Goal: Transaction & Acquisition: Purchase product/service

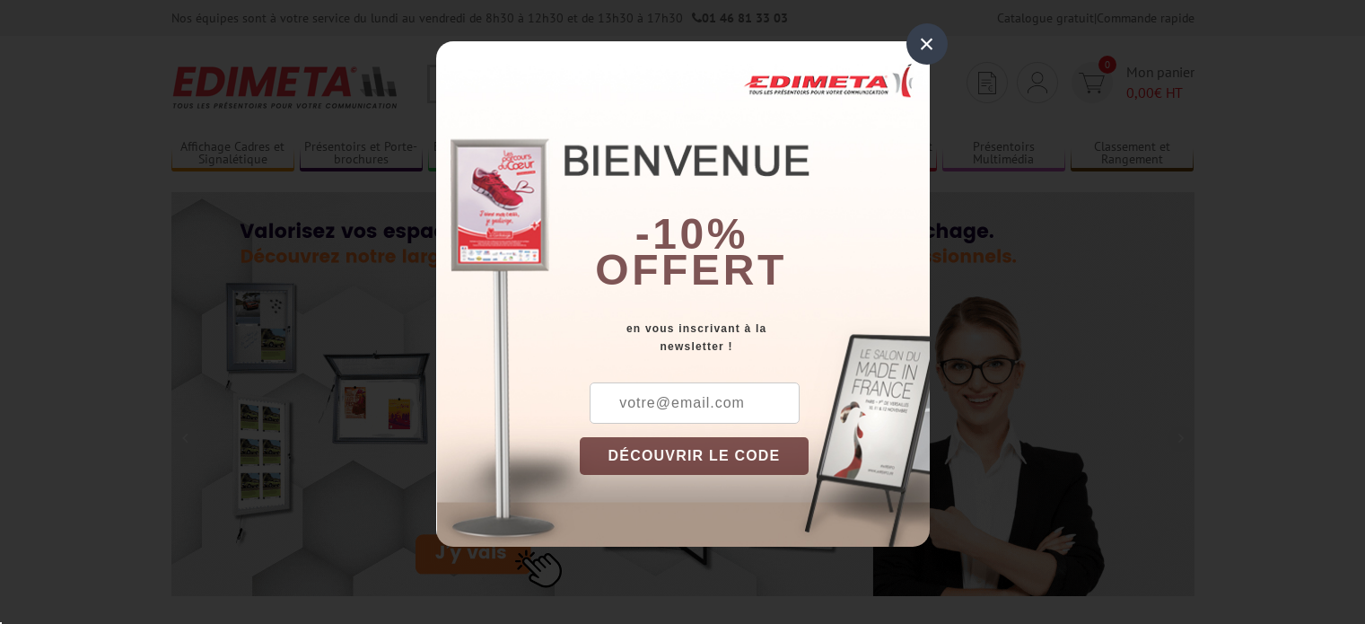
scroll to position [269, 0]
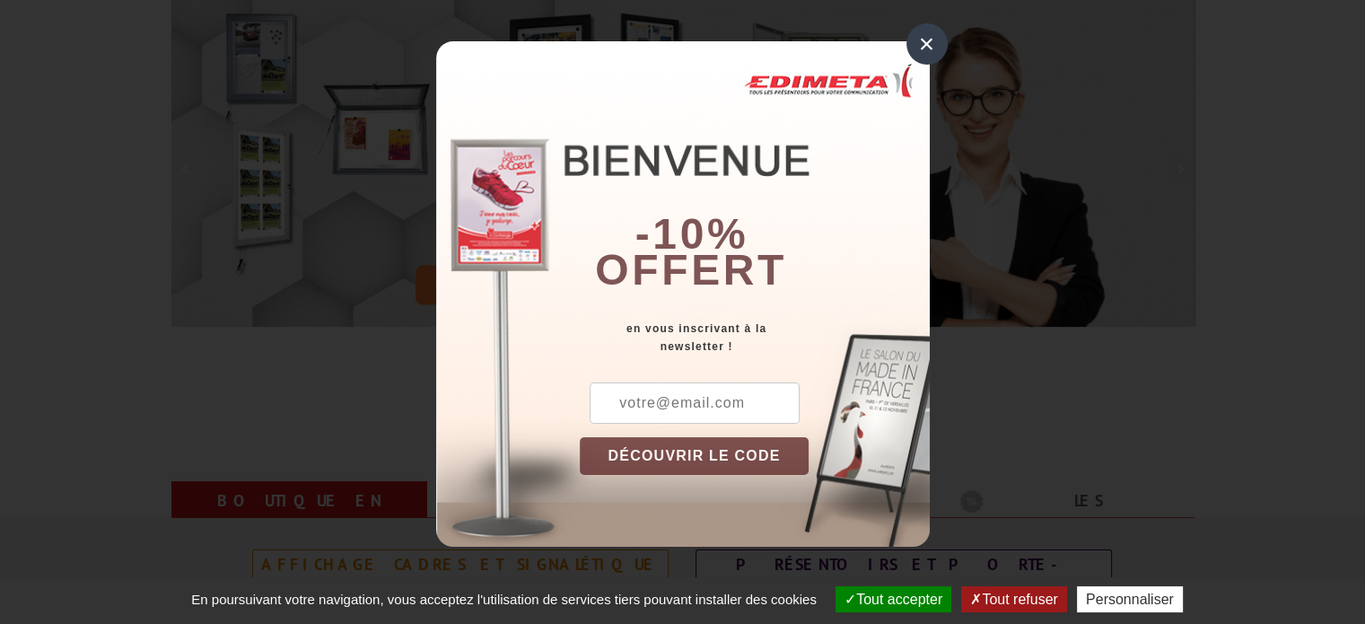
click at [929, 46] on div "×" at bounding box center [927, 43] width 41 height 41
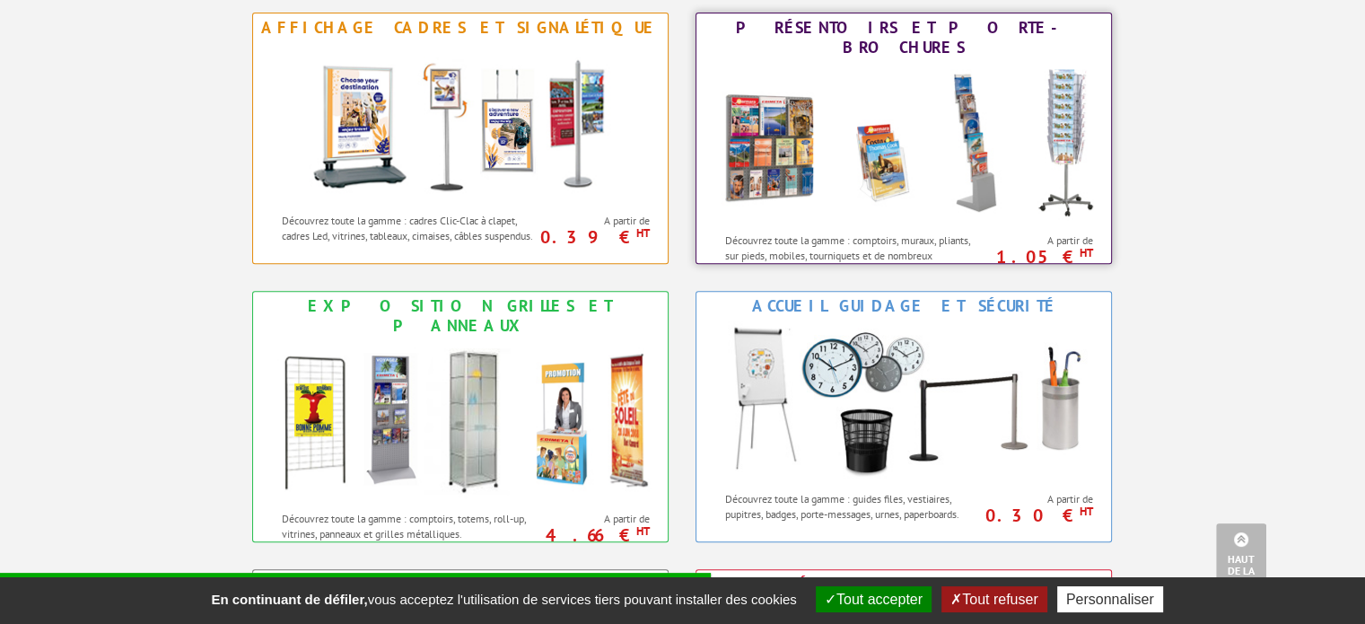
scroll to position [808, 0]
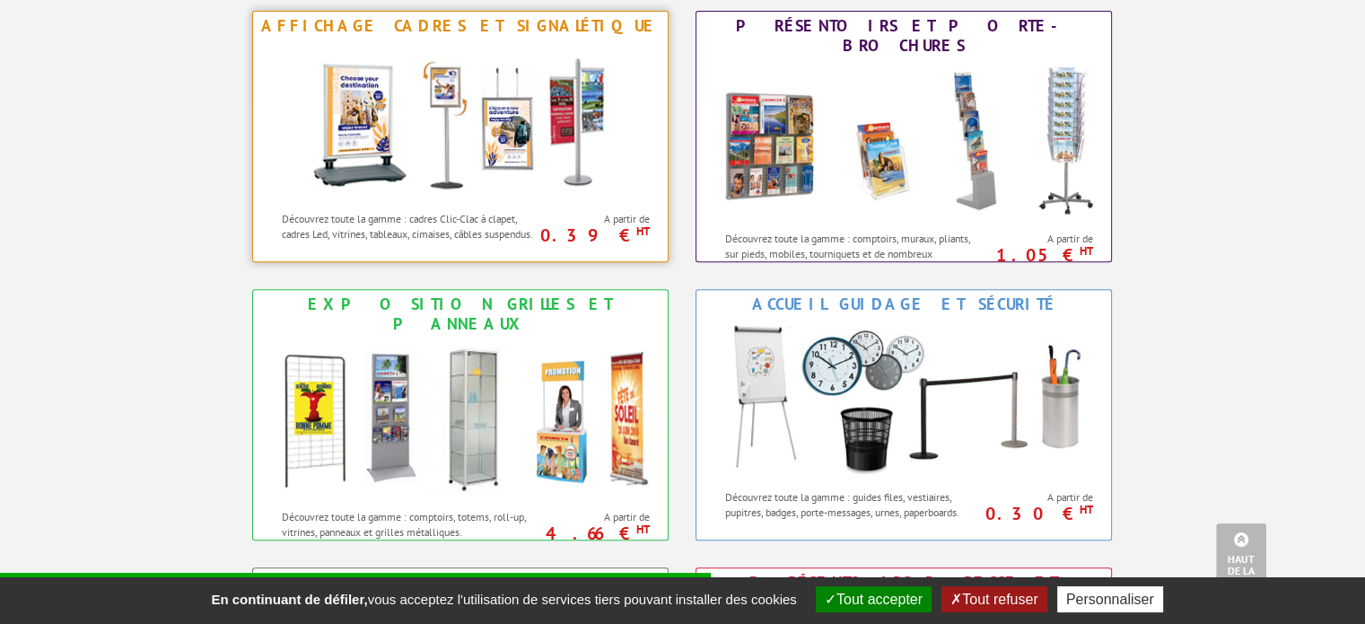
click at [534, 171] on img at bounding box center [460, 121] width 332 height 162
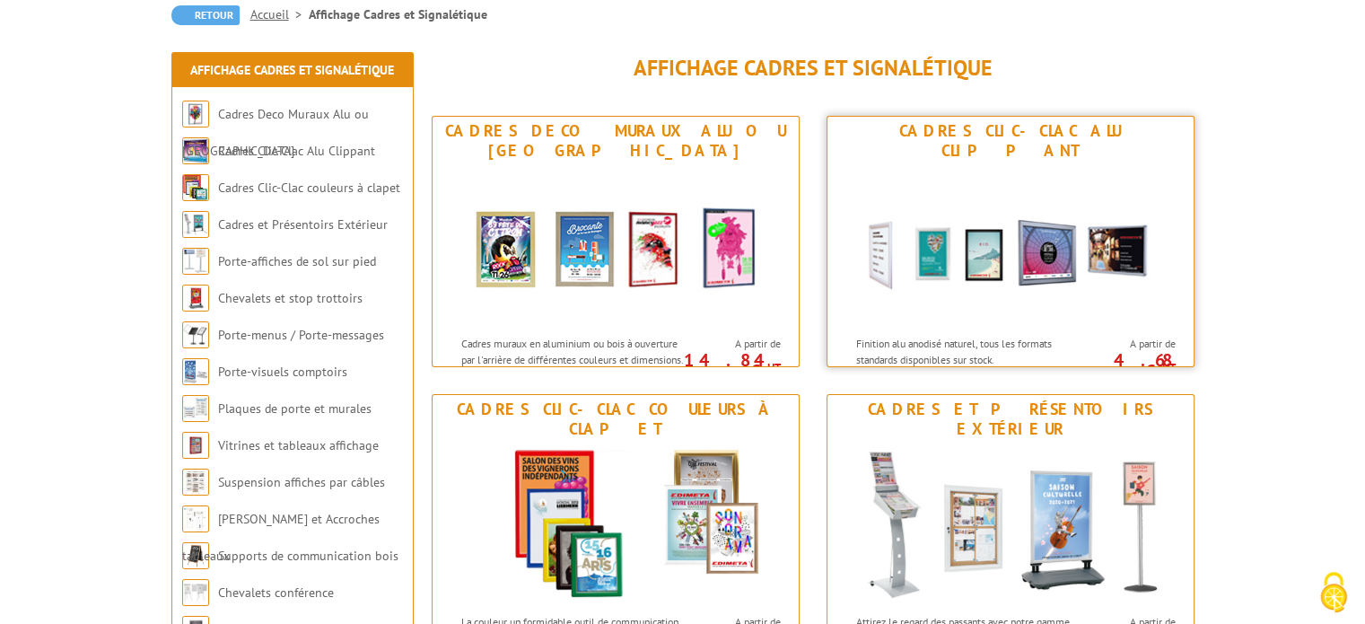
click at [1056, 227] on img at bounding box center [1011, 246] width 332 height 162
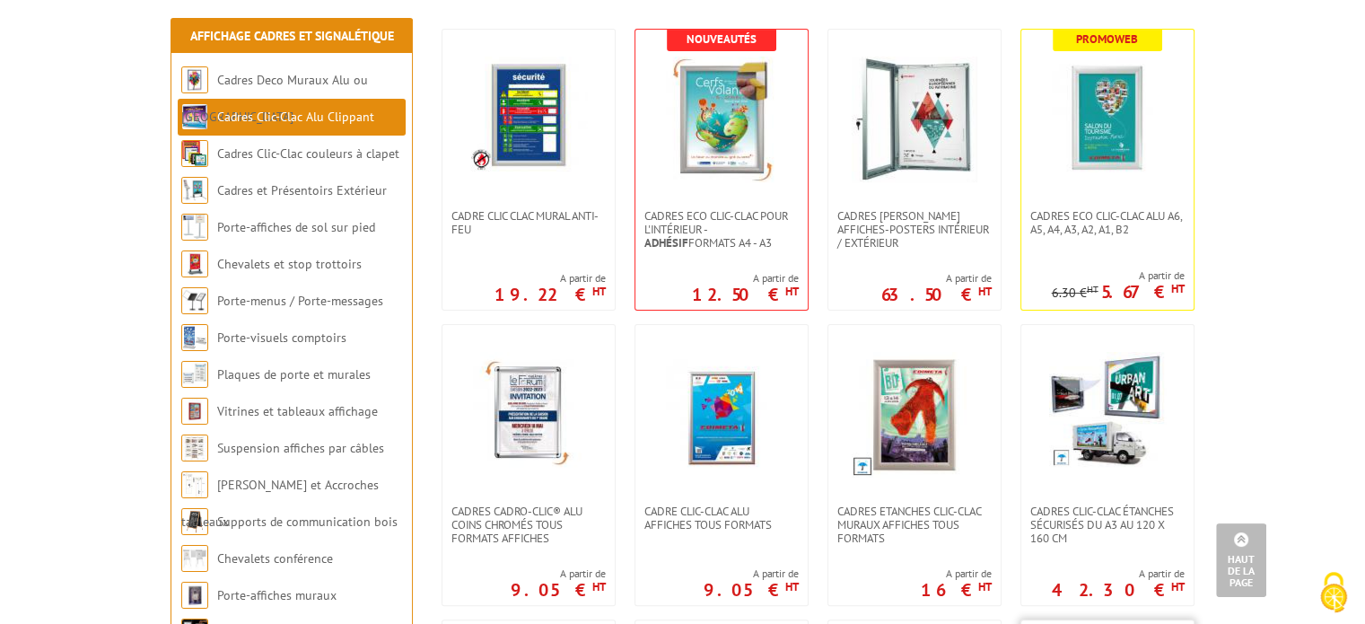
scroll to position [269, 0]
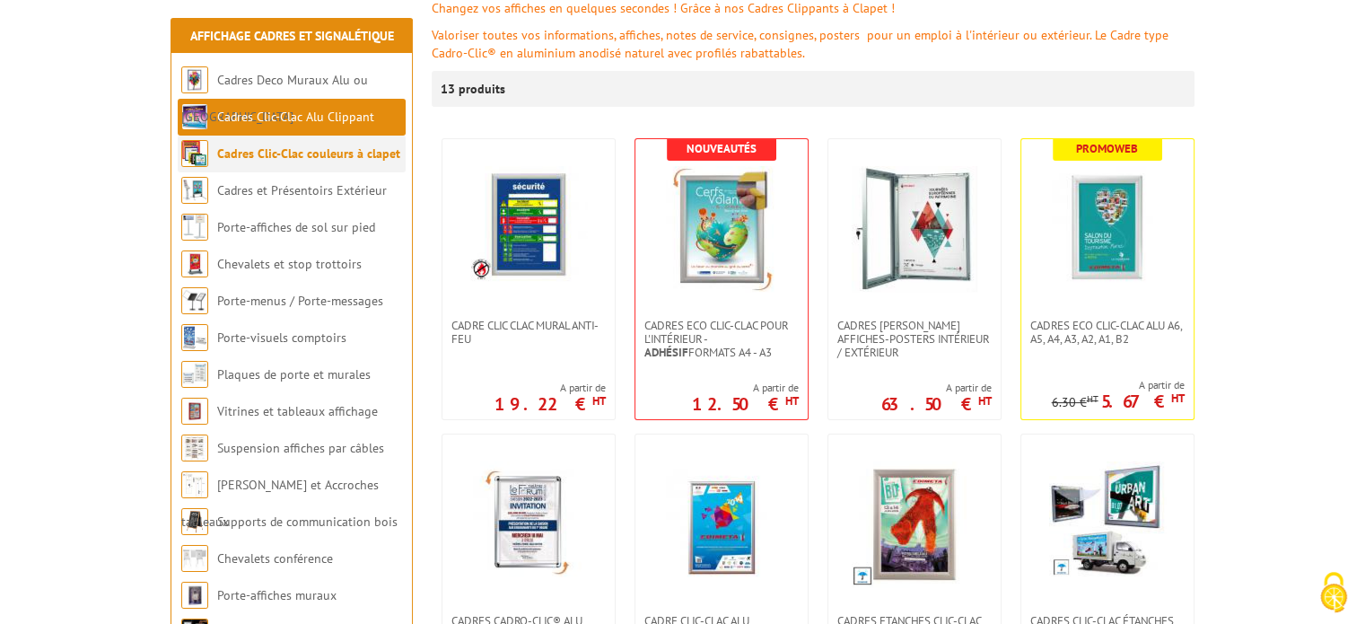
click at [356, 155] on link "Cadres Clic-Clac couleurs à clapet" at bounding box center [308, 153] width 183 height 16
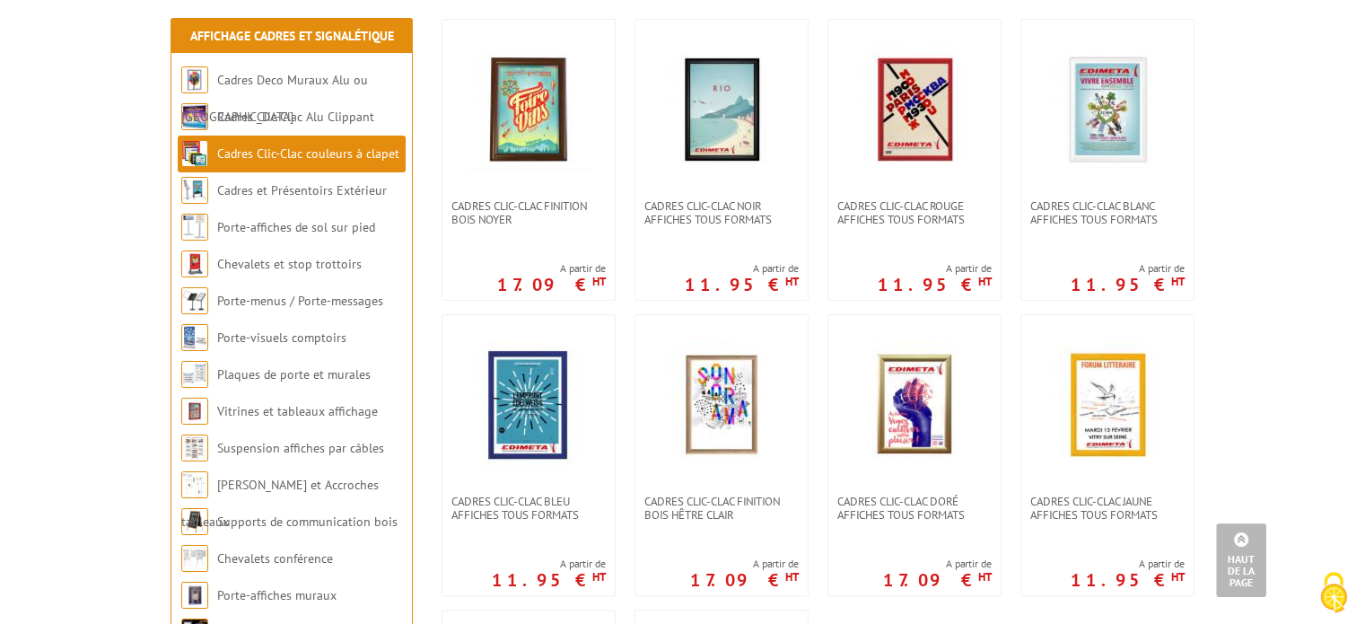
scroll to position [359, 0]
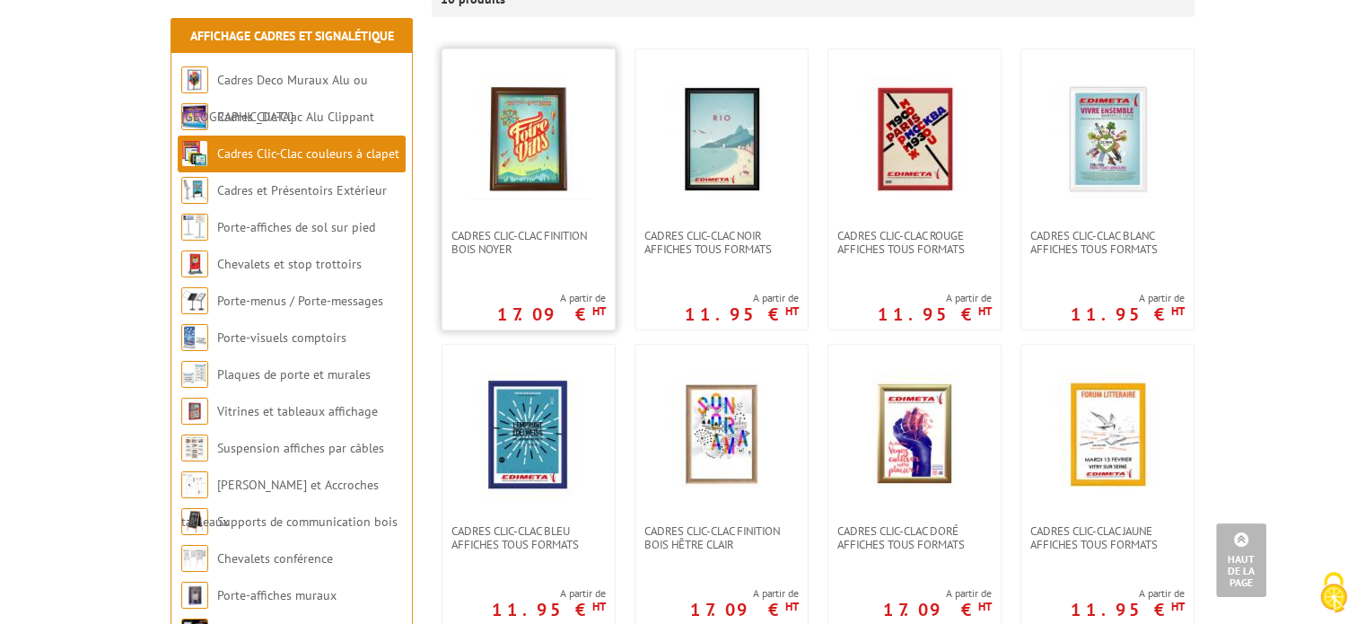
click at [549, 178] on img at bounding box center [529, 139] width 126 height 126
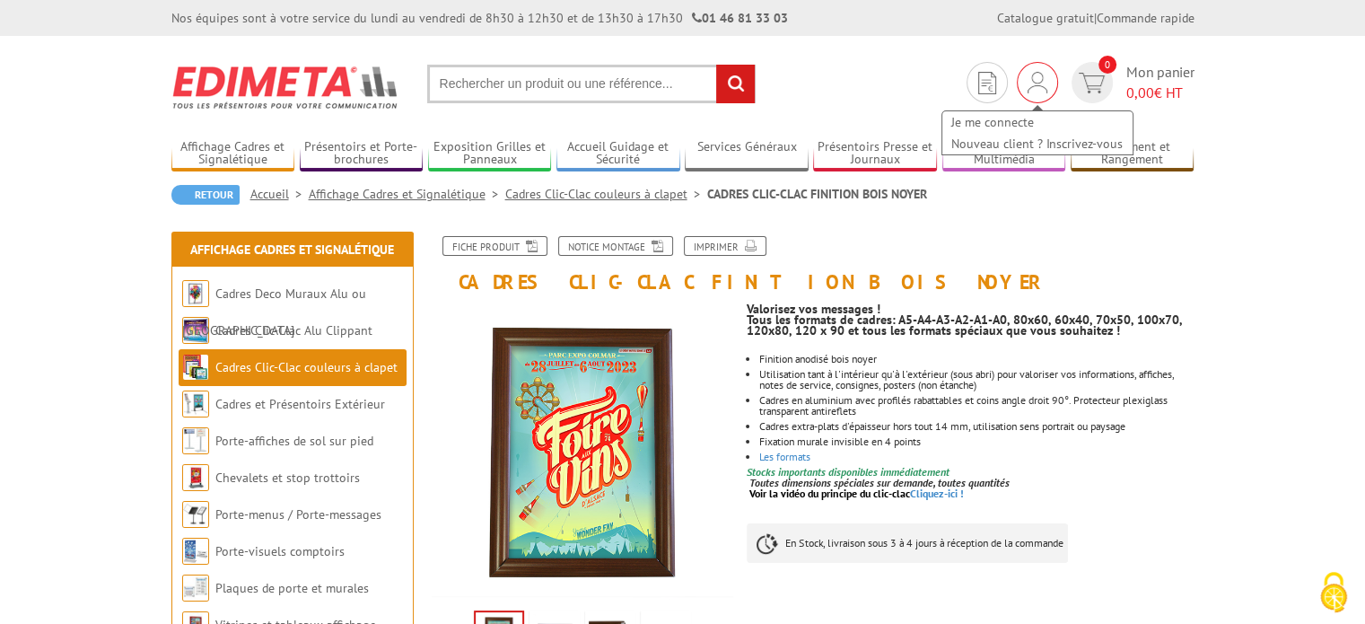
click at [1031, 74] on img at bounding box center [1038, 83] width 20 height 22
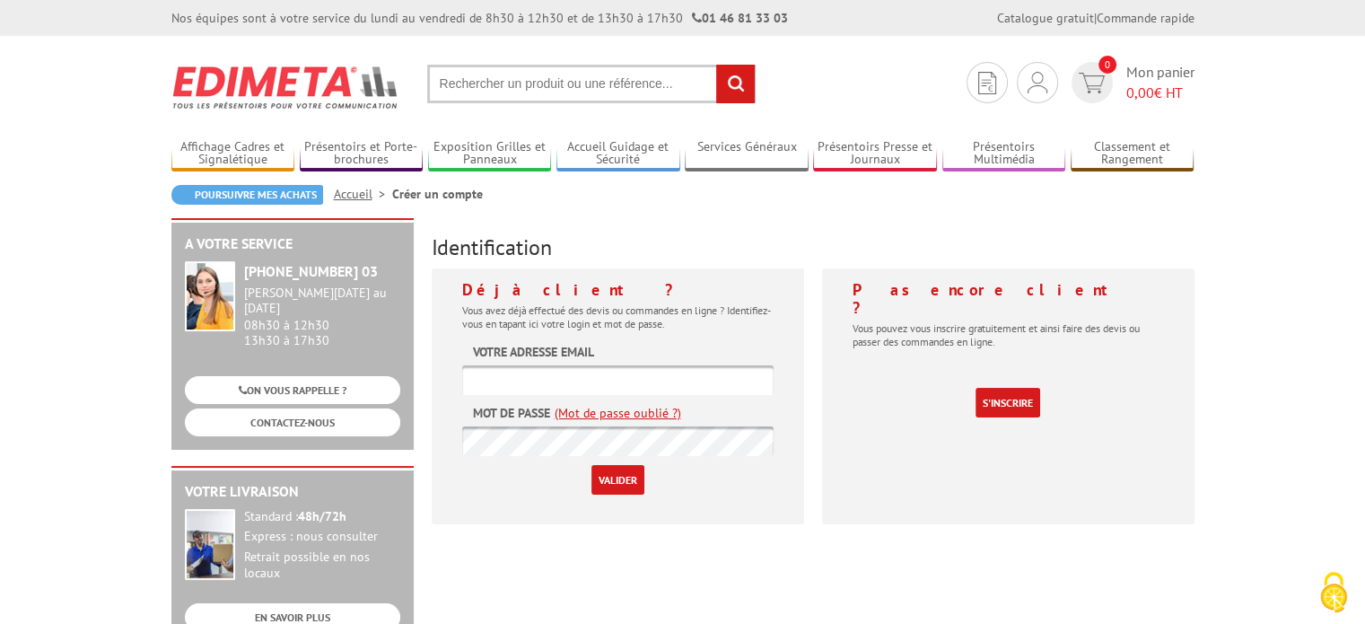
type input "jumilo94@gmail.com"
click at [632, 485] on input "Valider" at bounding box center [618, 480] width 53 height 30
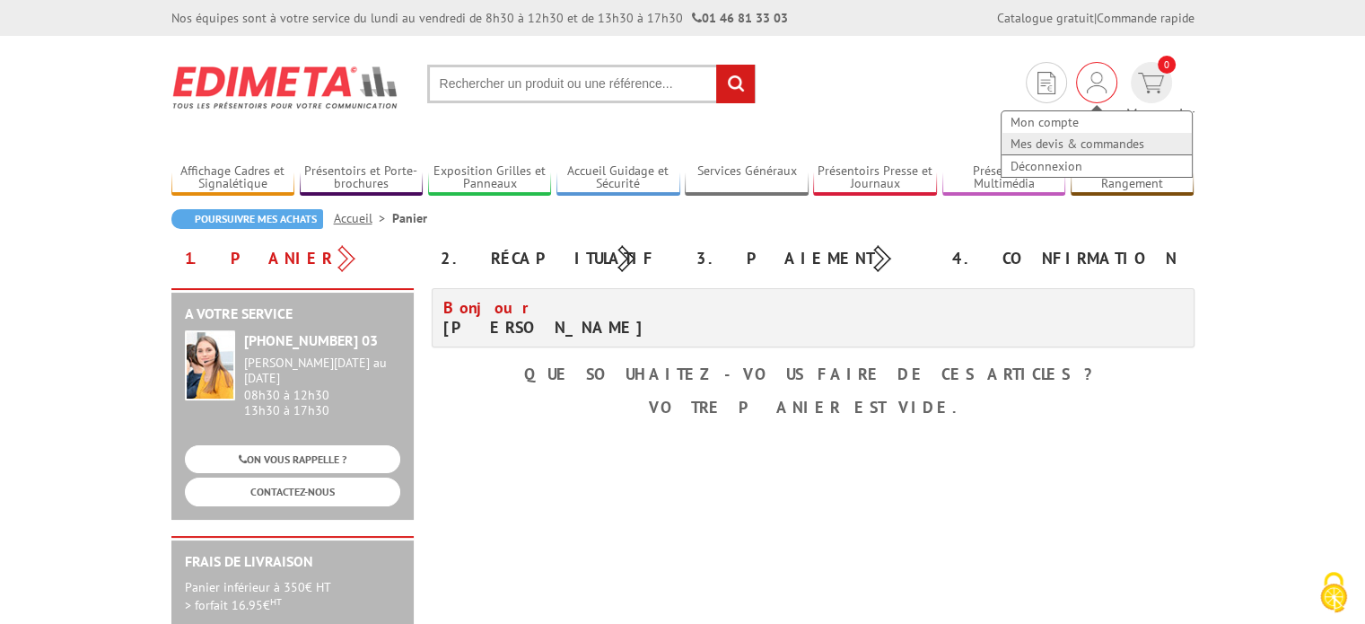
click at [1002, 138] on link "Mes devis & commandes" at bounding box center [1097, 144] width 190 height 22
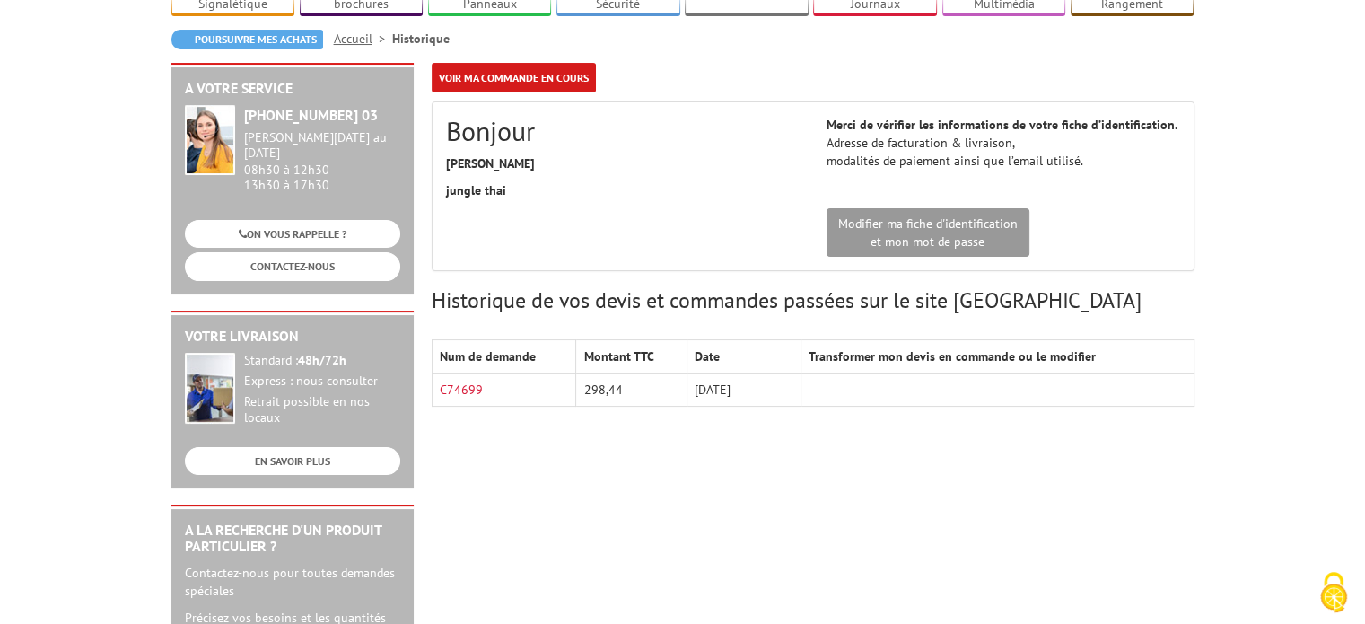
scroll to position [269, 0]
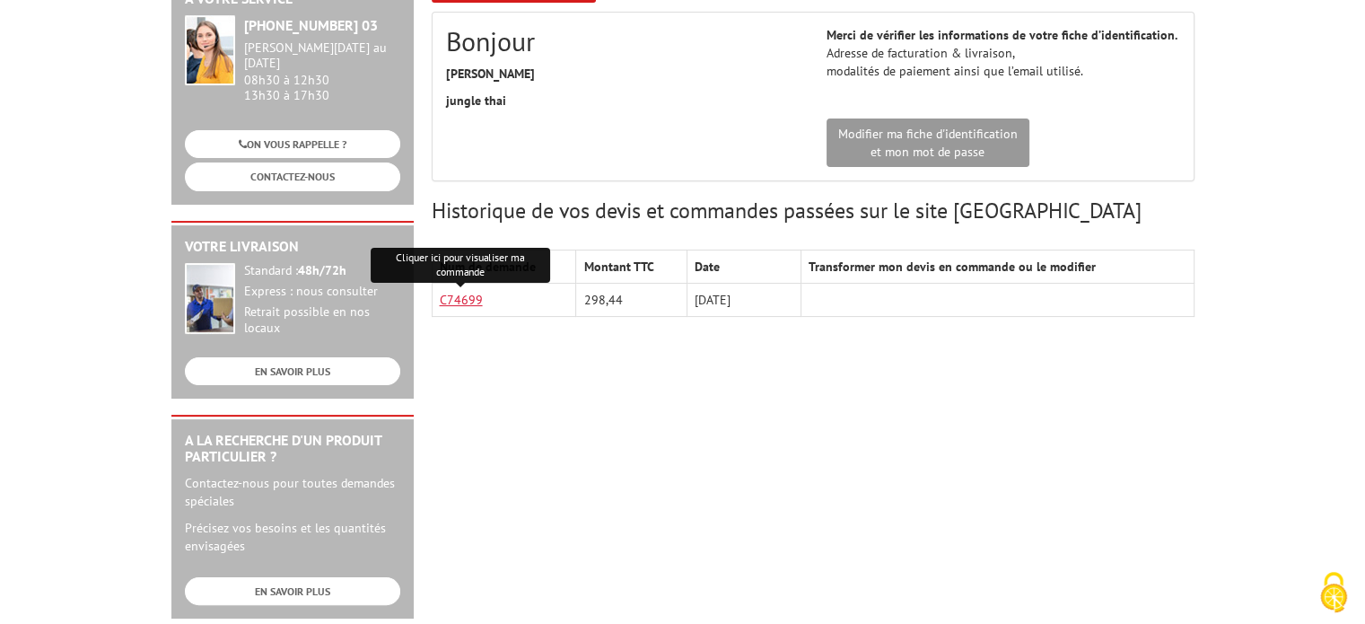
click at [461, 292] on link "C74699" at bounding box center [461, 300] width 43 height 16
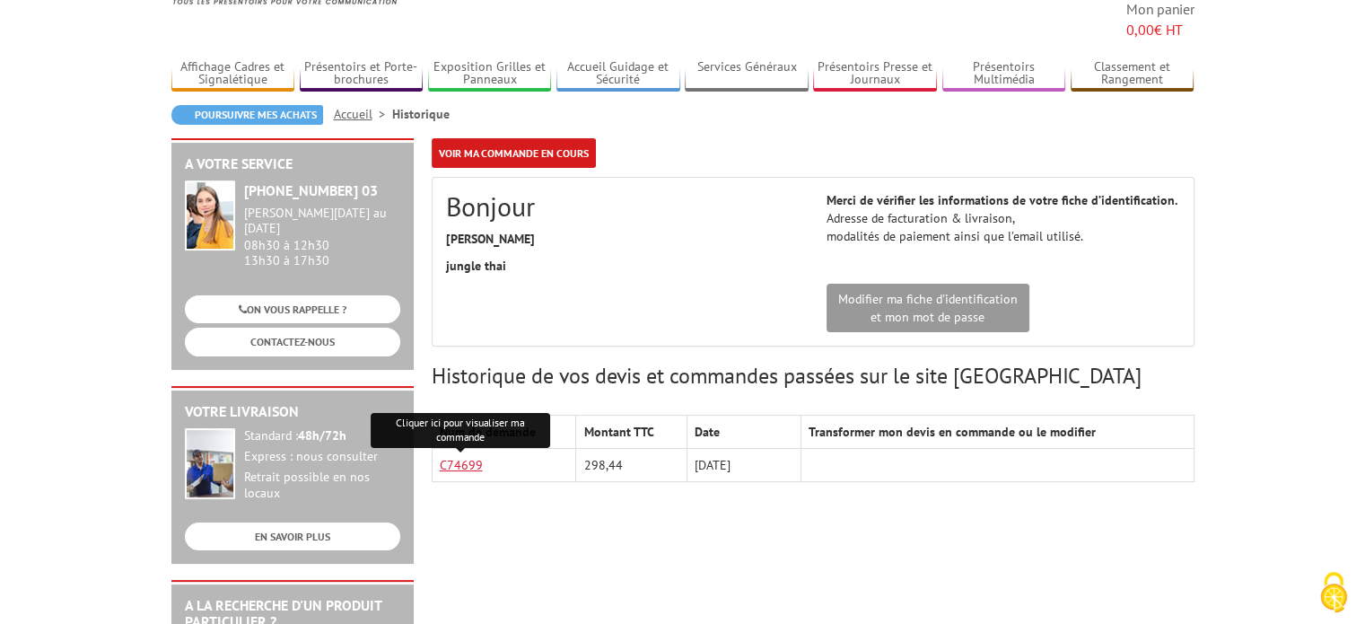
scroll to position [0, 0]
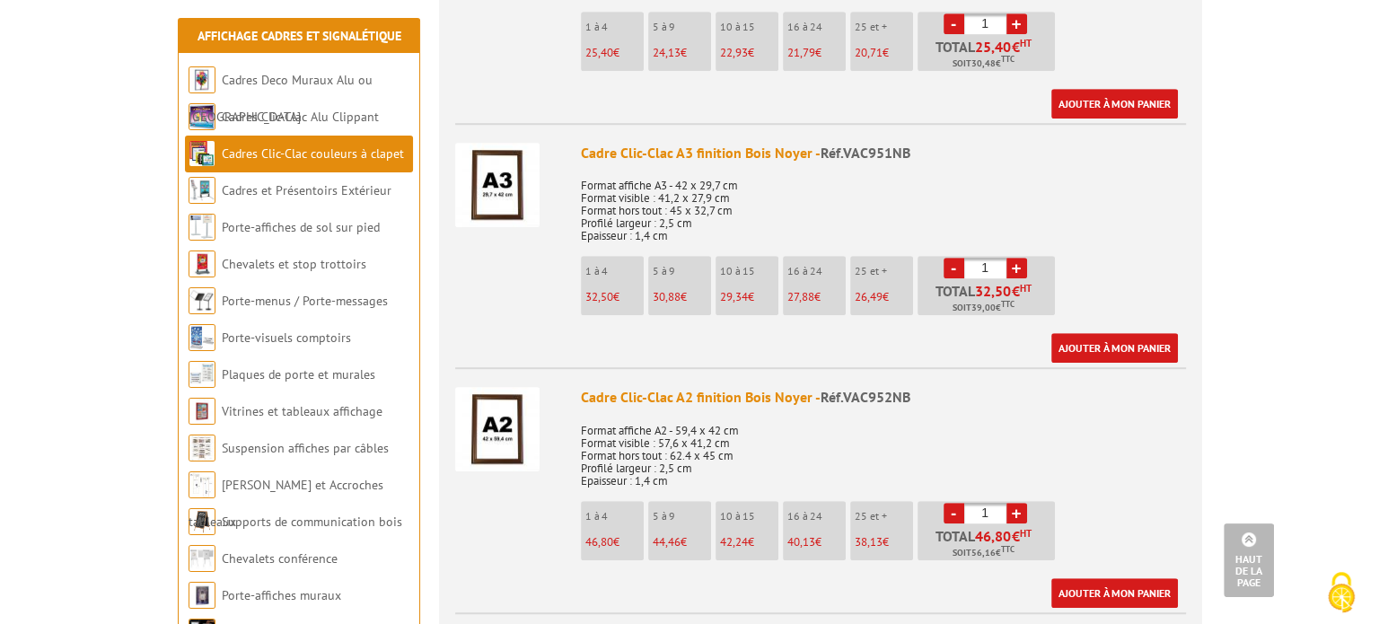
scroll to position [1167, 0]
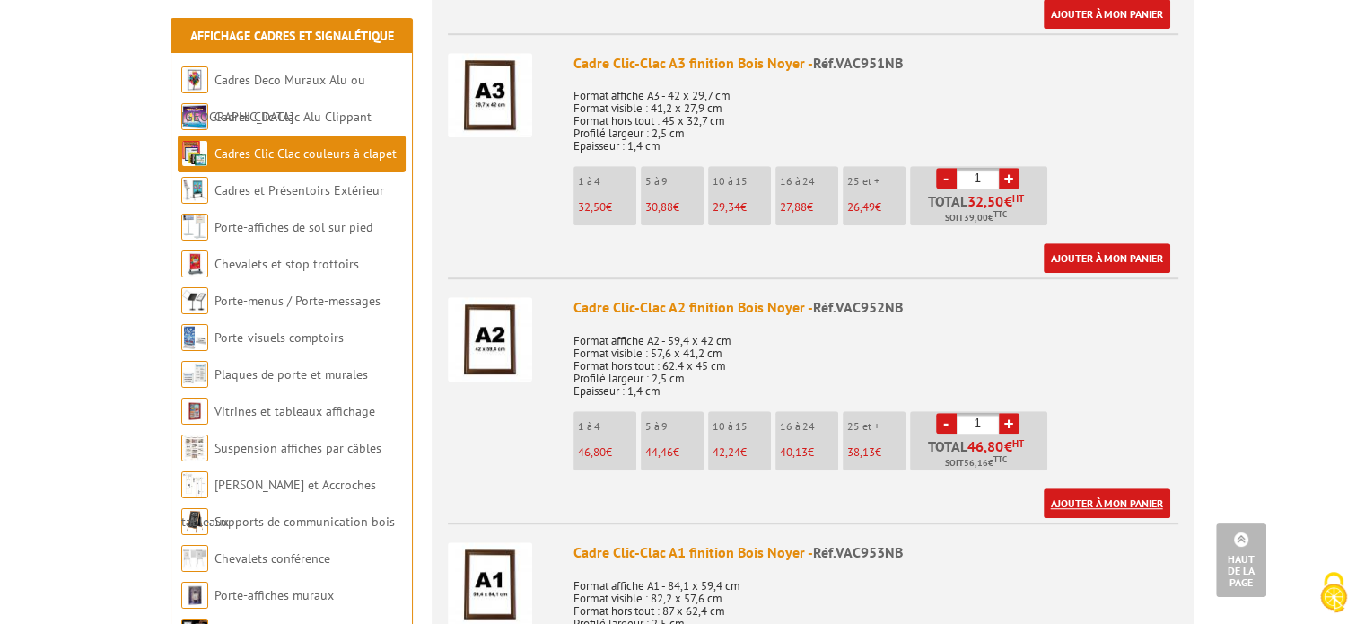
click at [1118, 502] on link "Ajouter à mon panier" at bounding box center [1107, 503] width 127 height 30
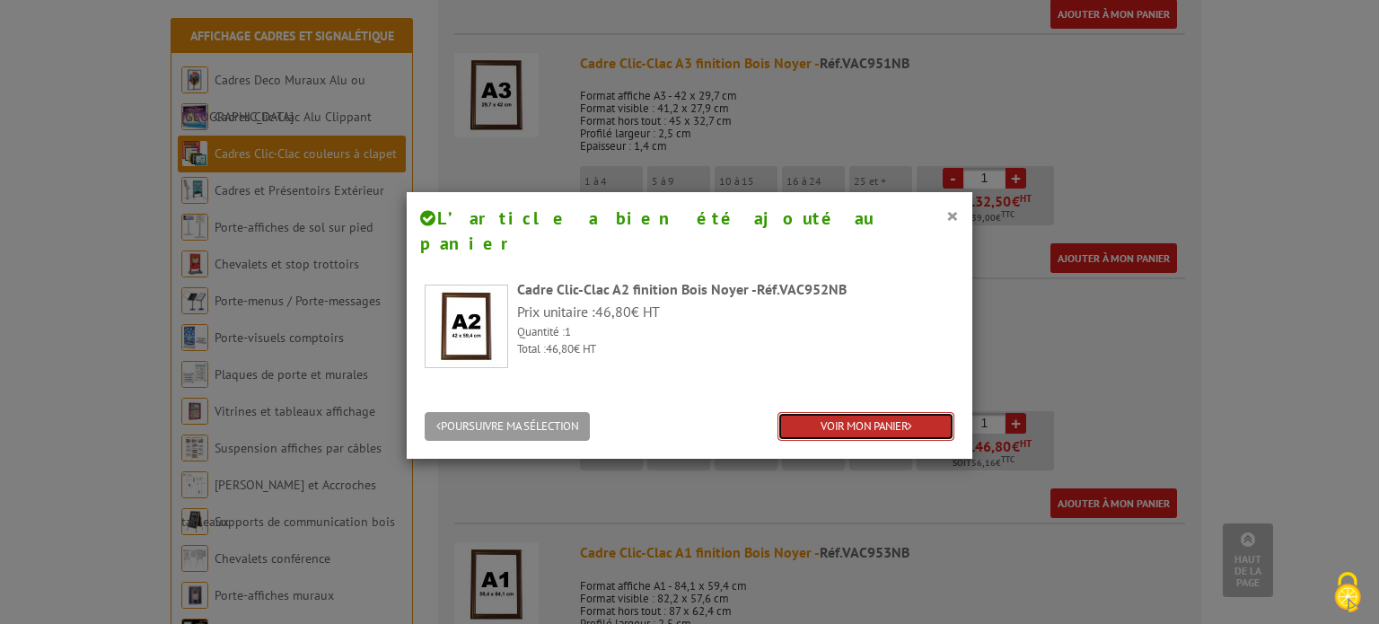
click at [806, 412] on link "VOIR MON PANIER" at bounding box center [865, 427] width 177 height 30
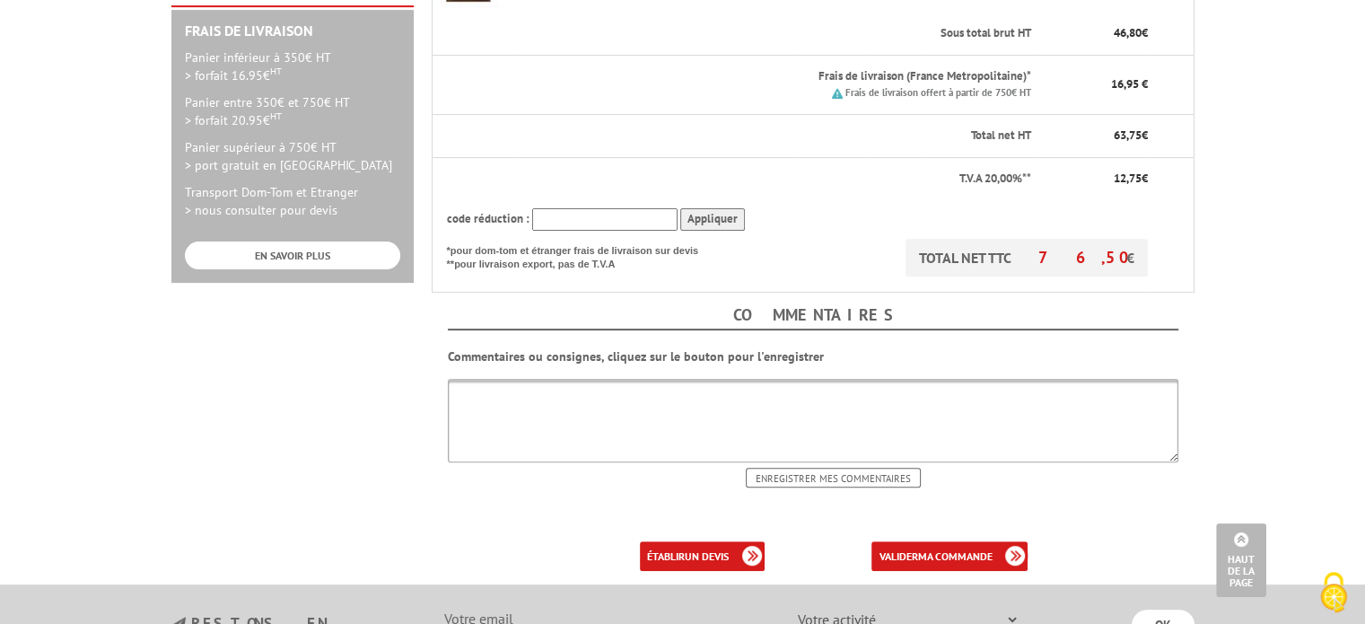
scroll to position [539, 0]
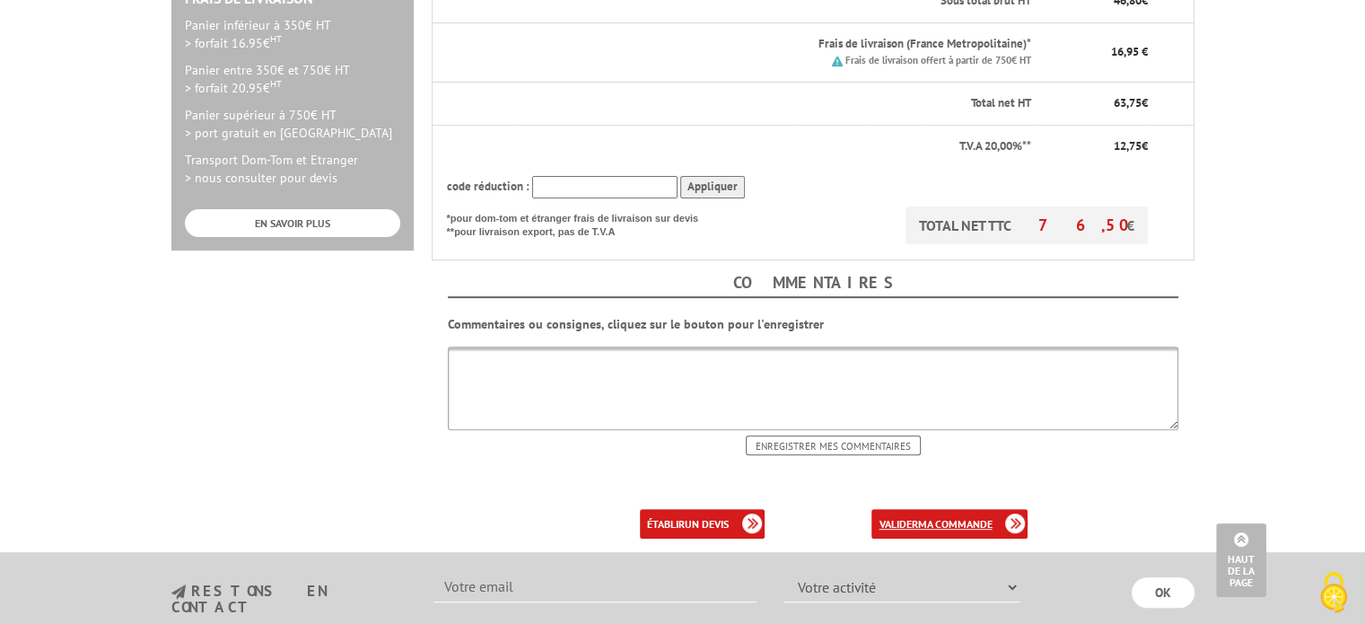
click at [933, 510] on link "valider ma commande" at bounding box center [950, 524] width 156 height 30
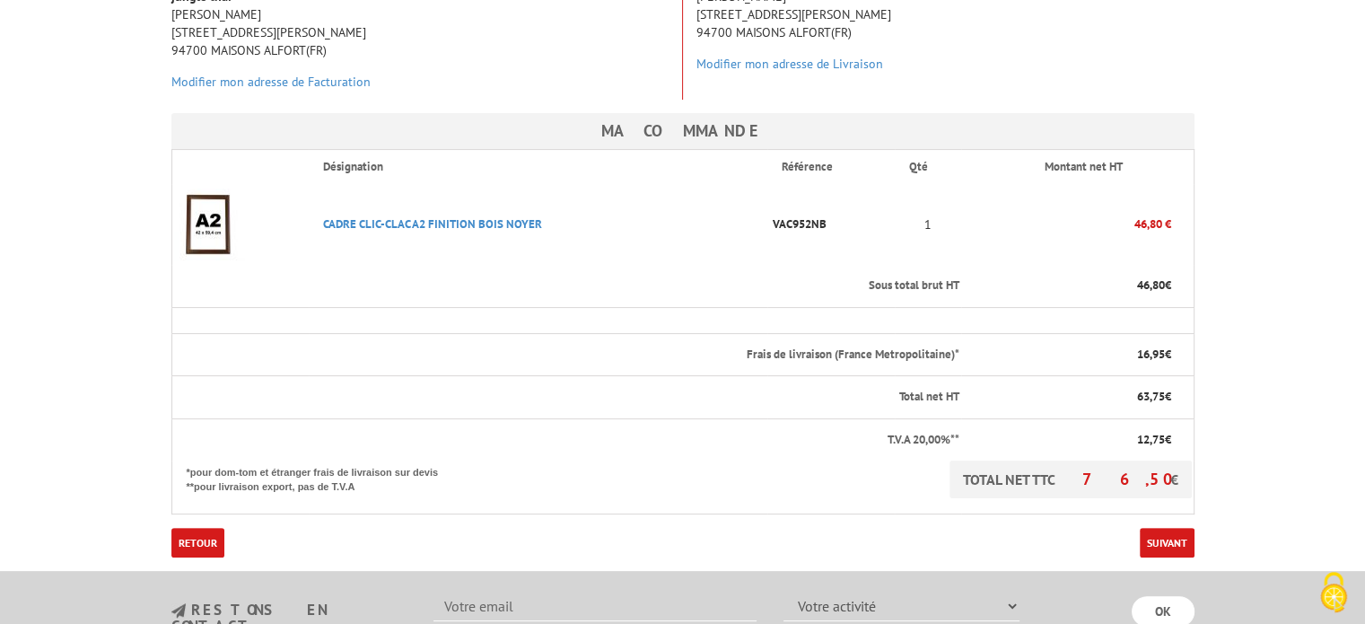
scroll to position [359, 0]
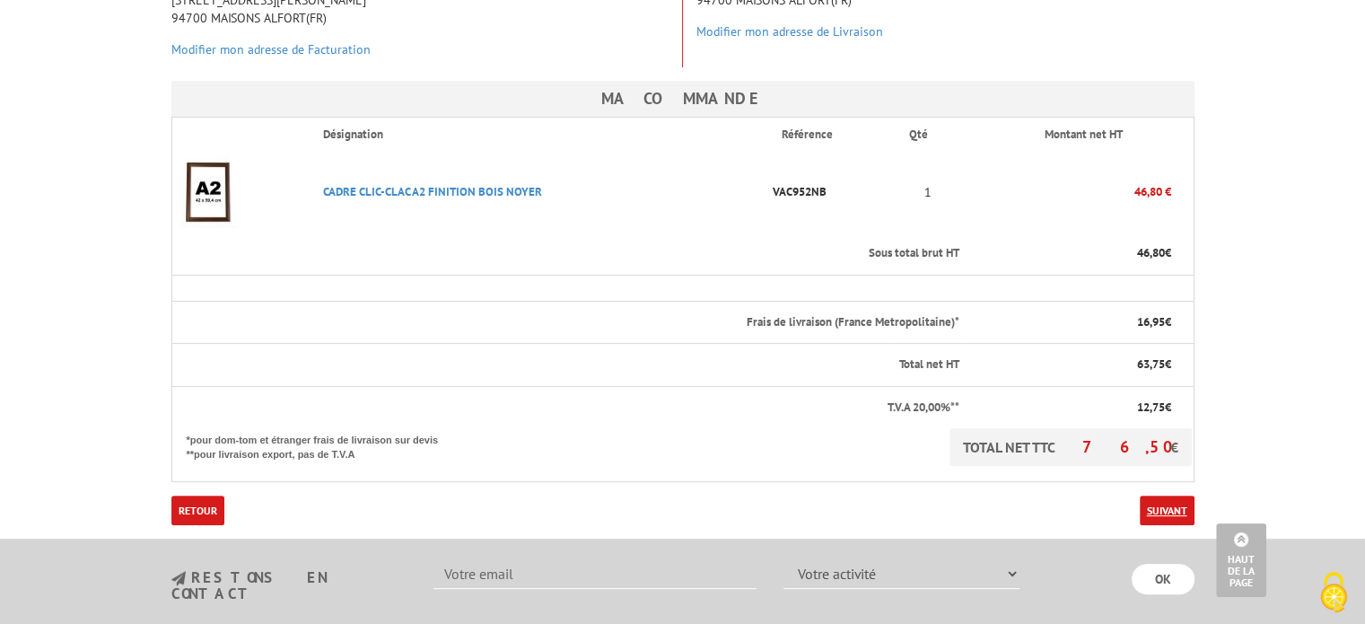
click at [1160, 498] on link "Suivant" at bounding box center [1167, 511] width 55 height 30
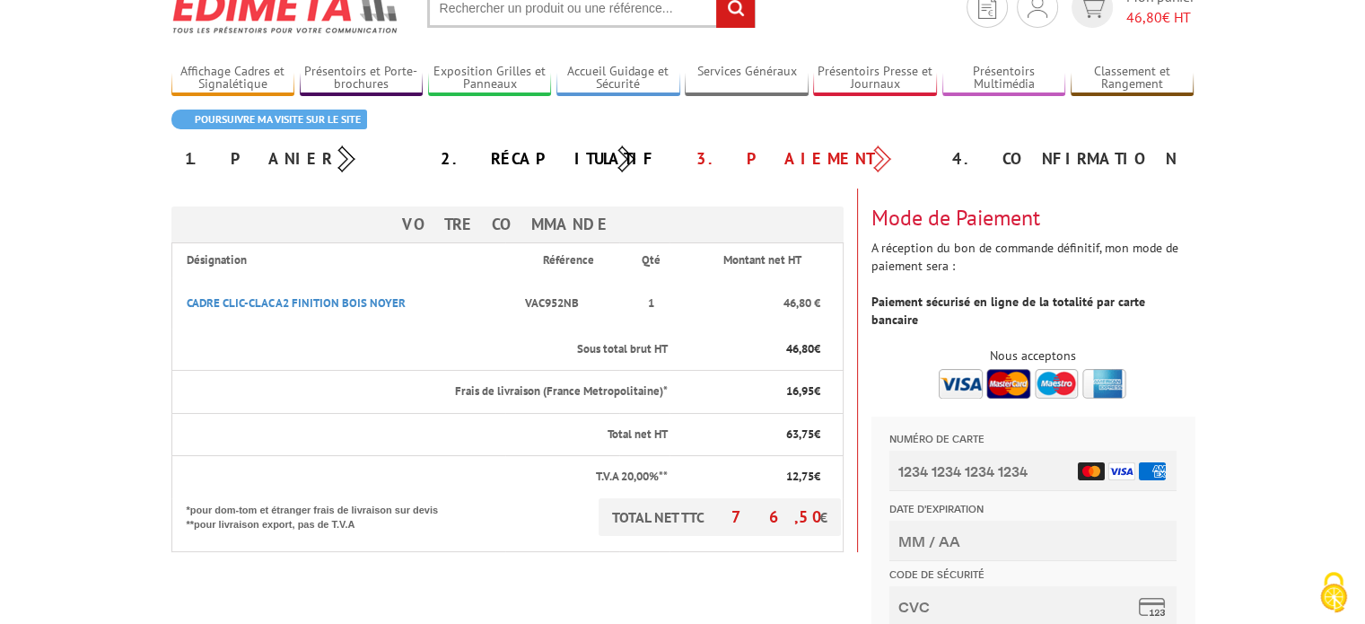
scroll to position [180, 0]
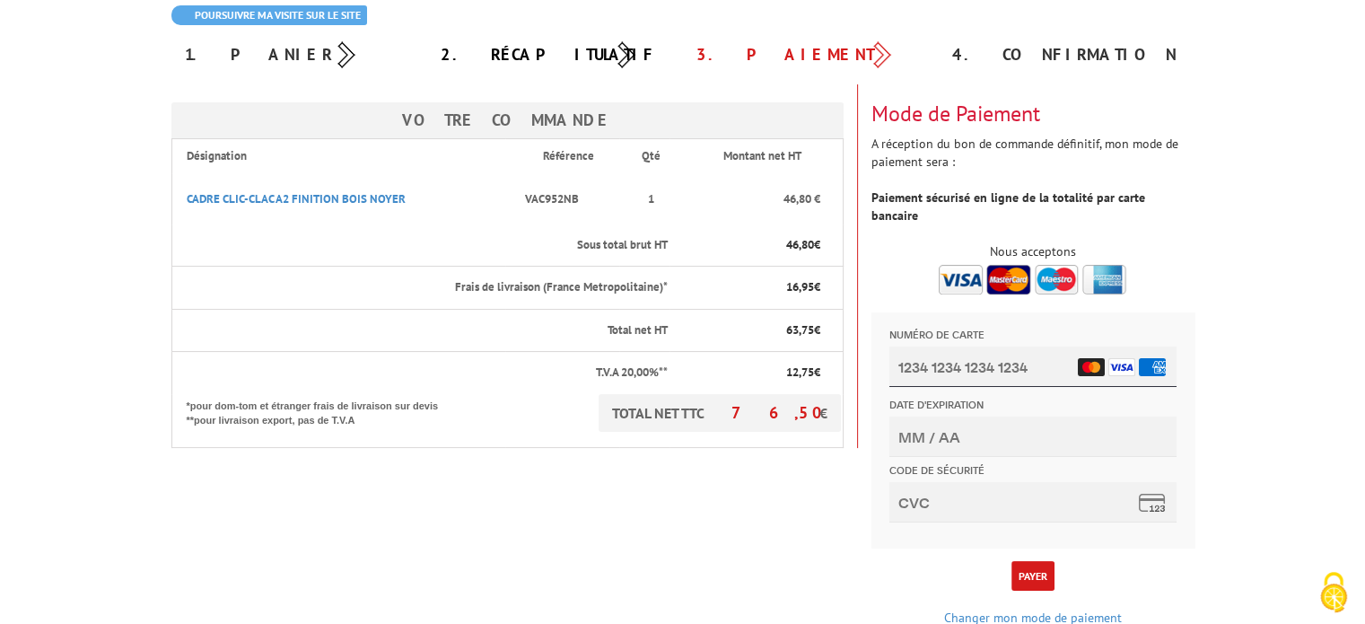
click at [960, 374] on input "Numéro de carte" at bounding box center [1032, 367] width 287 height 40
type input "[CREDIT_CARD_NUMBER]"
type input "11/26"
type input "769"
type input "4974 9287 0618 3544"
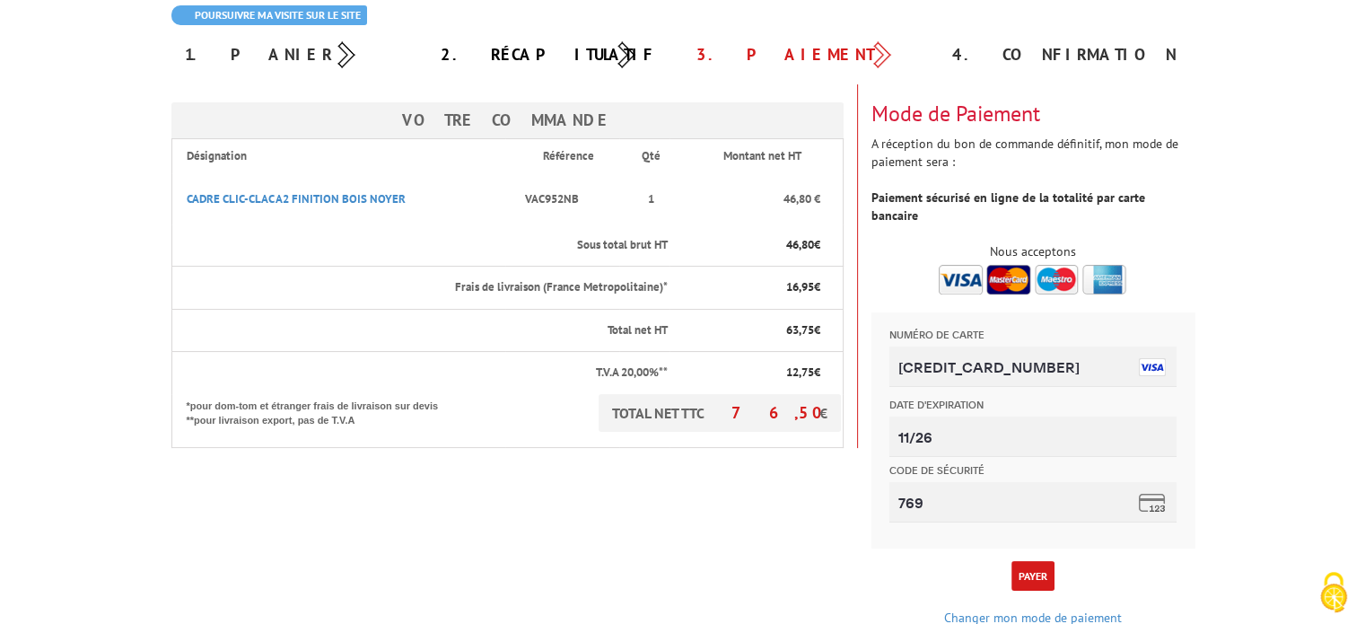
click at [1043, 561] on button "Payer" at bounding box center [1033, 576] width 43 height 30
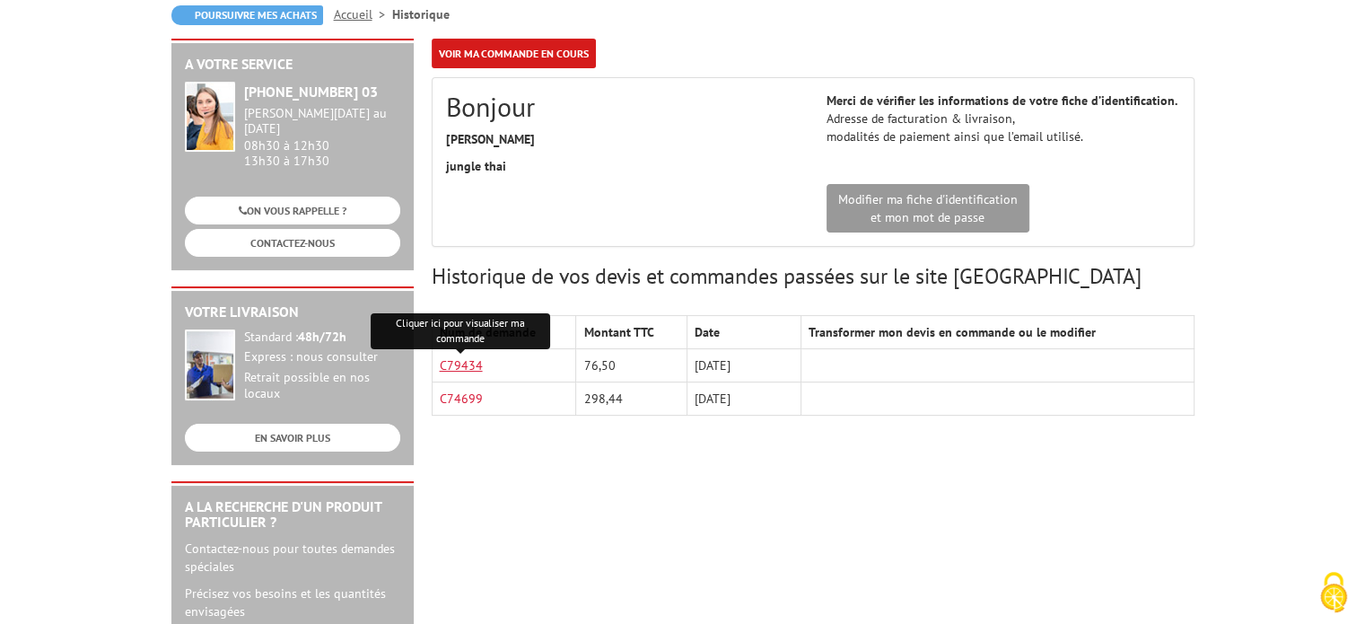
click at [476, 364] on link "C79434" at bounding box center [461, 365] width 43 height 16
